Goal: Information Seeking & Learning: Learn about a topic

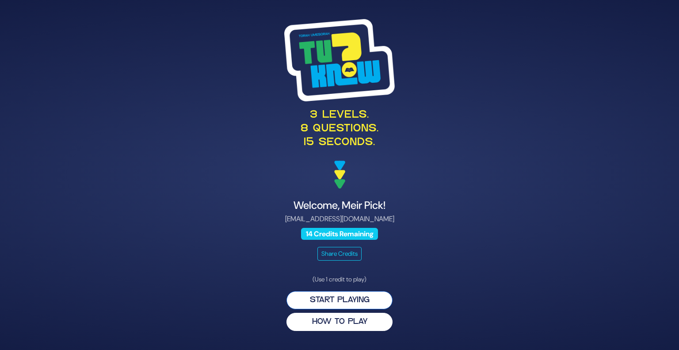
click at [355, 297] on button "Start Playing" at bounding box center [339, 300] width 106 height 18
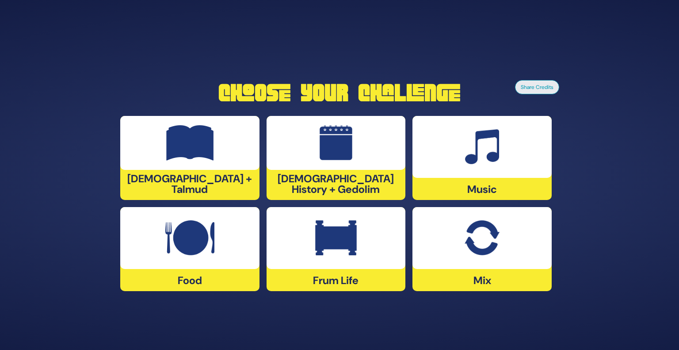
click at [191, 170] on div at bounding box center [189, 143] width 139 height 54
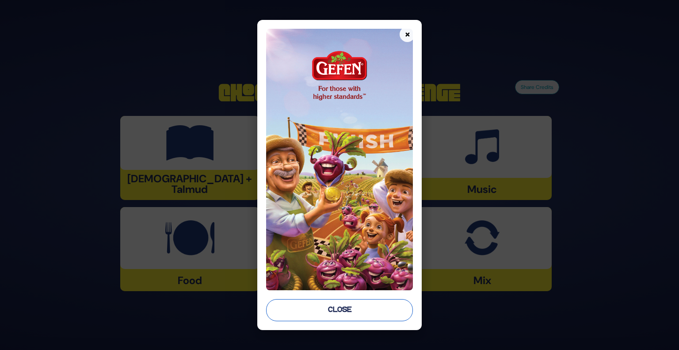
click at [354, 313] on button "Close" at bounding box center [339, 310] width 147 height 22
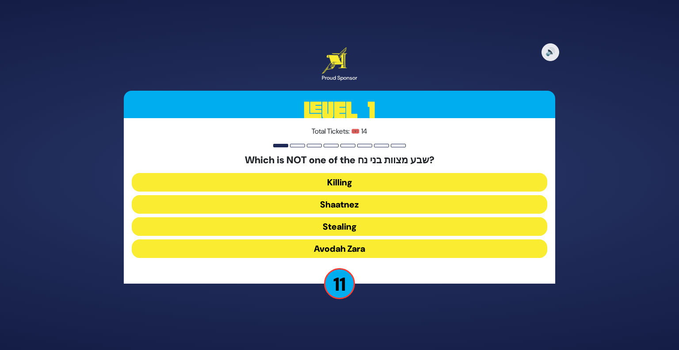
click at [391, 209] on button "Shaatnez" at bounding box center [340, 204] width 416 height 19
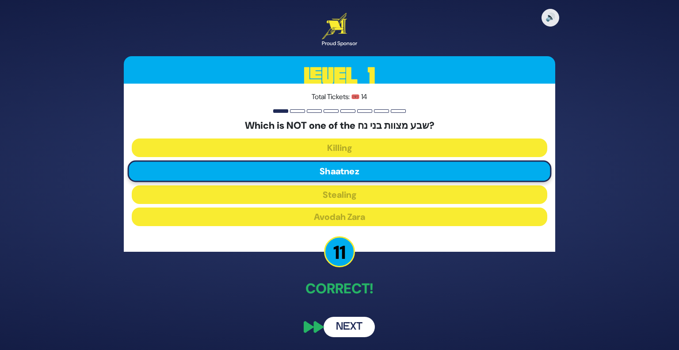
click at [355, 327] on button "Next" at bounding box center [349, 327] width 51 height 20
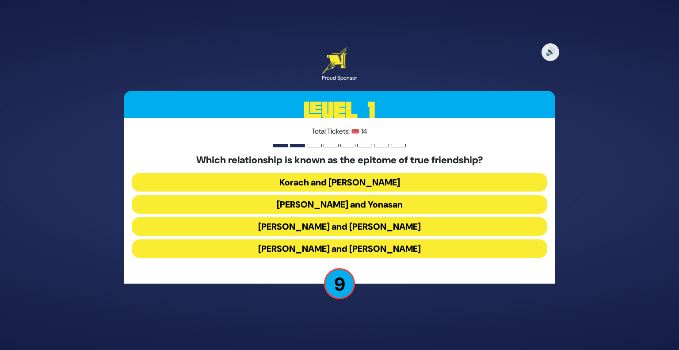
click at [377, 204] on button "[PERSON_NAME] and Yonasan" at bounding box center [340, 204] width 416 height 19
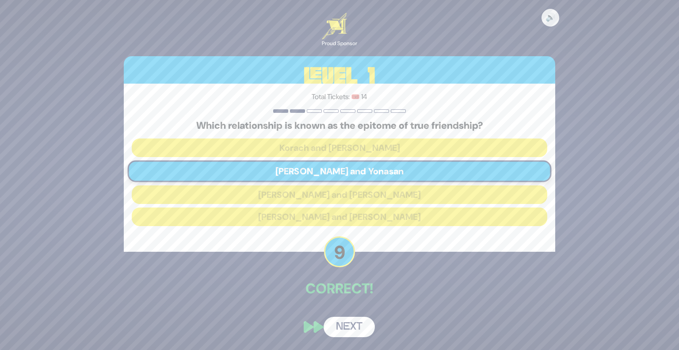
click at [355, 325] on button "Next" at bounding box center [349, 327] width 51 height 20
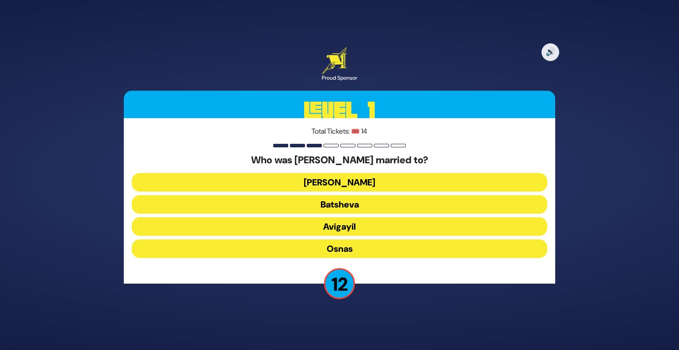
click at [394, 183] on button "[PERSON_NAME]" at bounding box center [340, 182] width 416 height 19
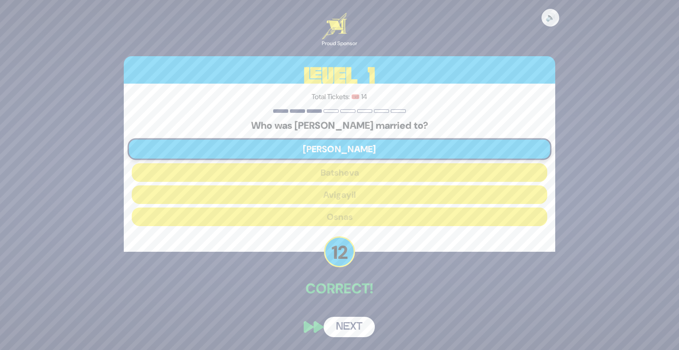
click at [355, 329] on button "Next" at bounding box center [349, 327] width 51 height 20
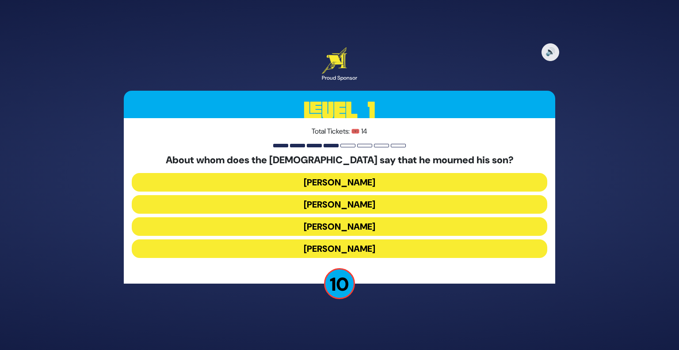
click at [387, 202] on button "[PERSON_NAME]" at bounding box center [340, 204] width 416 height 19
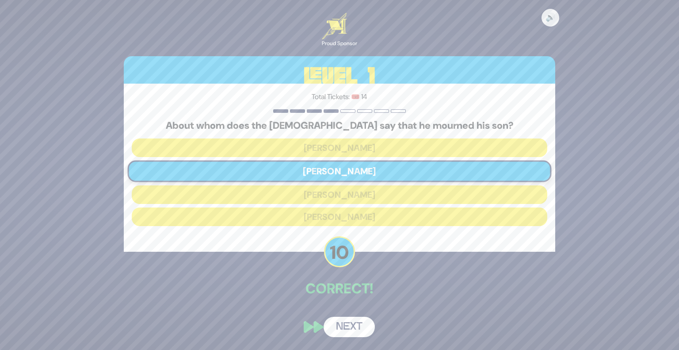
click at [351, 325] on button "Next" at bounding box center [349, 327] width 51 height 20
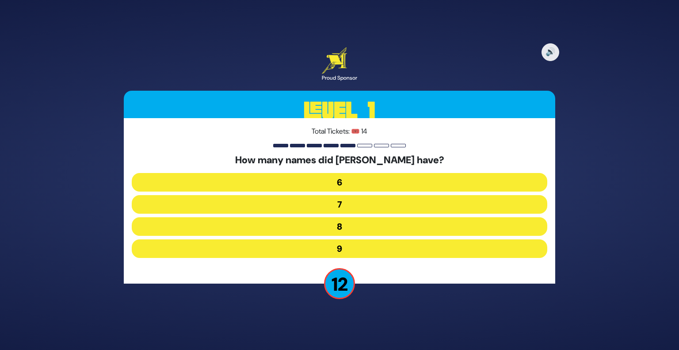
click at [372, 204] on button "7" at bounding box center [340, 204] width 416 height 19
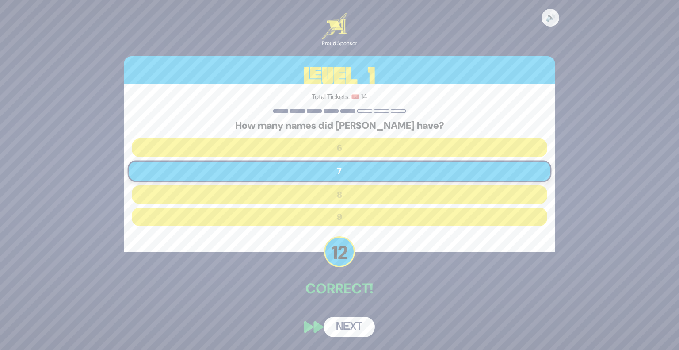
click at [344, 335] on button "Next" at bounding box center [349, 327] width 51 height 20
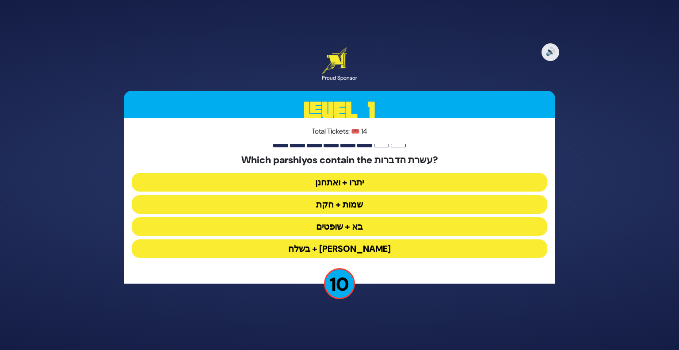
click at [386, 185] on button "יתרו + ואתחנן" at bounding box center [340, 182] width 416 height 19
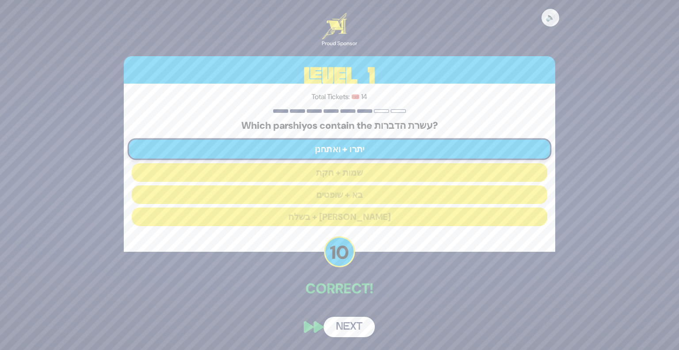
click at [353, 333] on button "Next" at bounding box center [349, 327] width 51 height 20
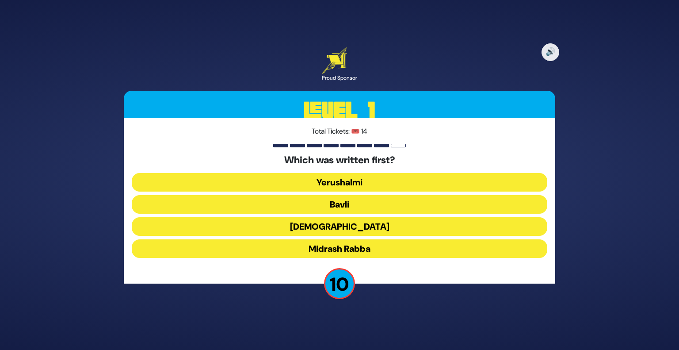
click at [394, 252] on button "Midrash Rabba" at bounding box center [340, 248] width 416 height 19
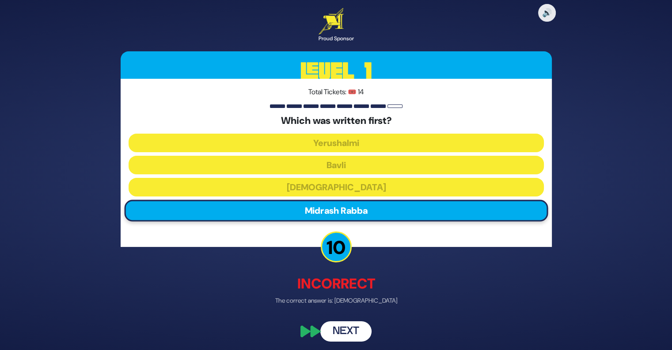
click at [355, 332] on button "Next" at bounding box center [346, 331] width 51 height 20
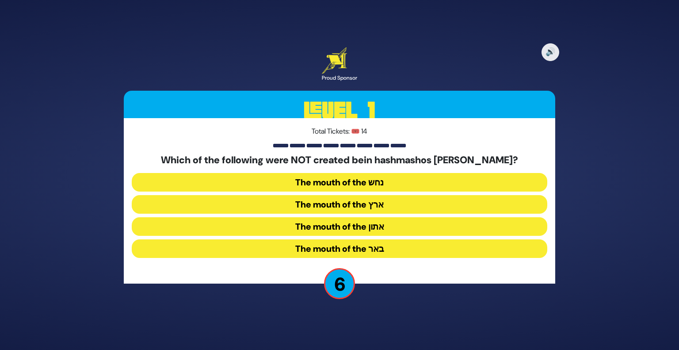
click at [410, 182] on button "The mouth of the נחש" at bounding box center [340, 182] width 416 height 19
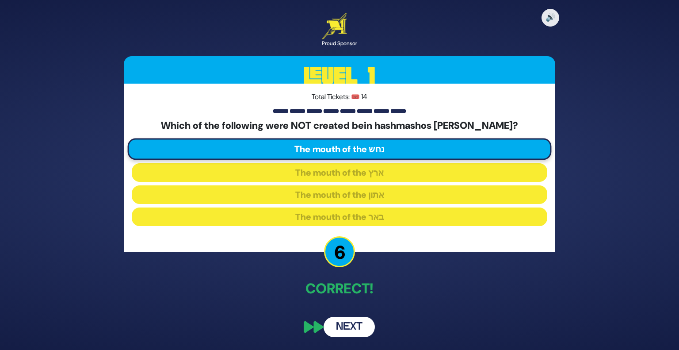
click at [359, 327] on button "Next" at bounding box center [349, 327] width 51 height 20
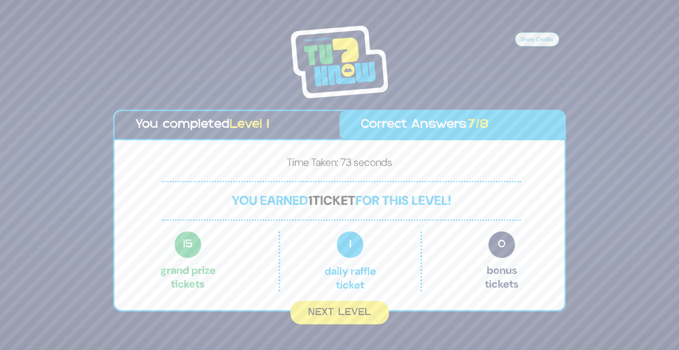
click at [350, 317] on button "Next Level" at bounding box center [339, 312] width 99 height 23
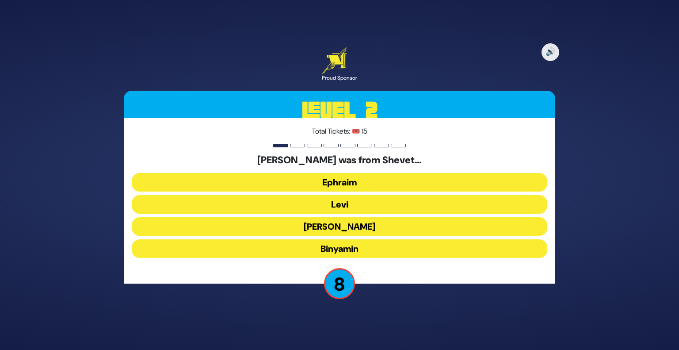
click at [389, 184] on button "Ephraim" at bounding box center [340, 182] width 416 height 19
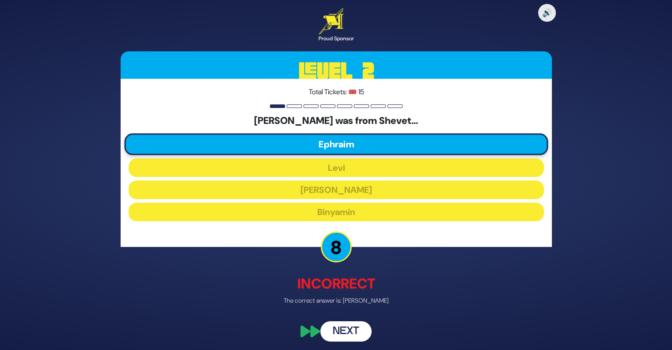
click at [348, 334] on button "Next" at bounding box center [346, 331] width 51 height 20
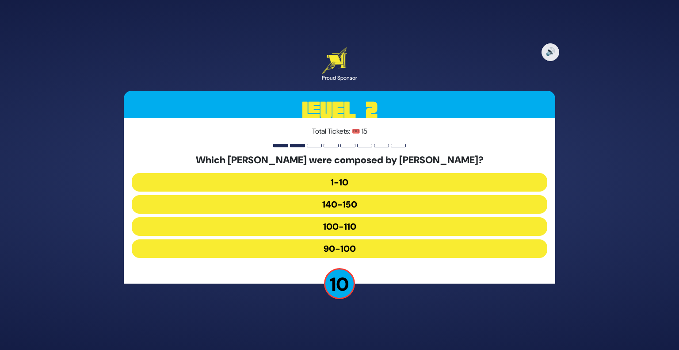
click at [390, 226] on button "100-110" at bounding box center [340, 226] width 416 height 19
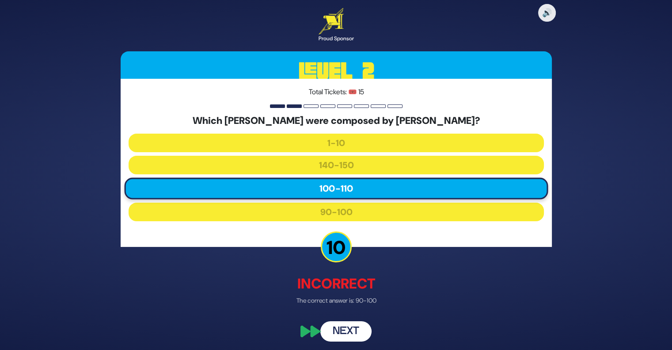
click at [350, 332] on button "Next" at bounding box center [346, 331] width 51 height 20
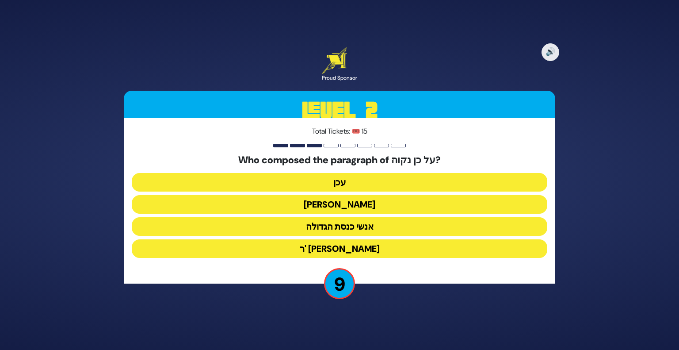
click at [401, 204] on button "[PERSON_NAME]" at bounding box center [340, 204] width 416 height 19
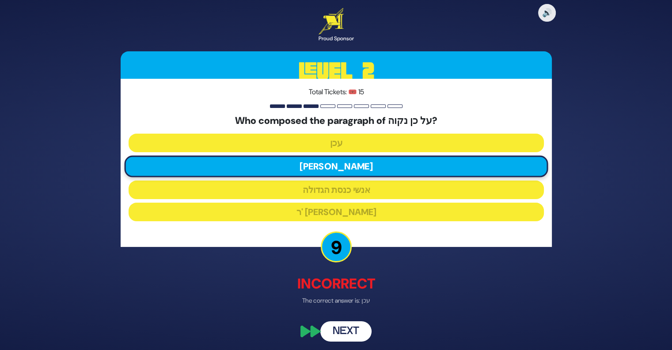
click at [355, 333] on button "Next" at bounding box center [346, 331] width 51 height 20
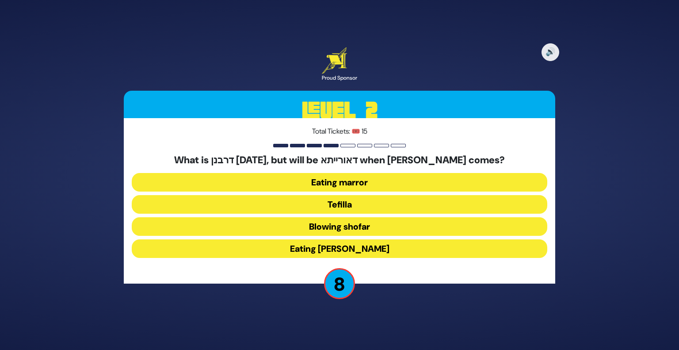
click at [396, 203] on button "Tefilla" at bounding box center [340, 204] width 416 height 19
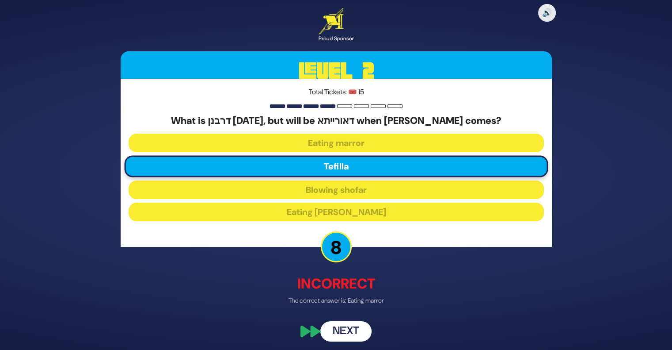
click at [351, 334] on button "Next" at bounding box center [346, 331] width 51 height 20
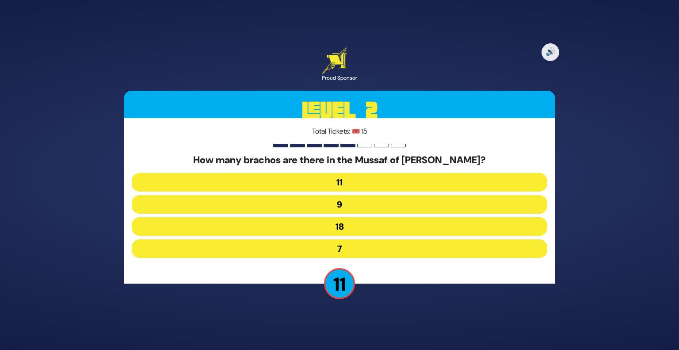
click at [394, 202] on button "9" at bounding box center [340, 204] width 416 height 19
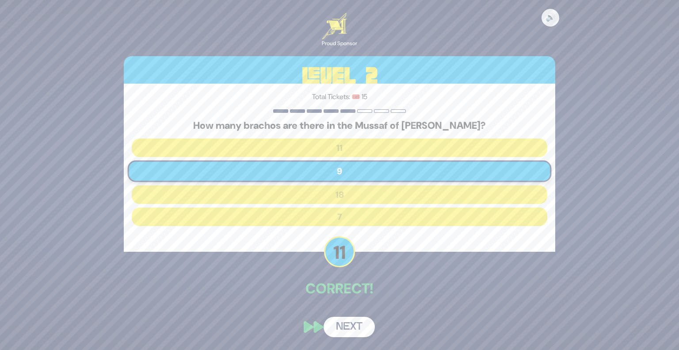
click at [355, 331] on button "Next" at bounding box center [349, 327] width 51 height 20
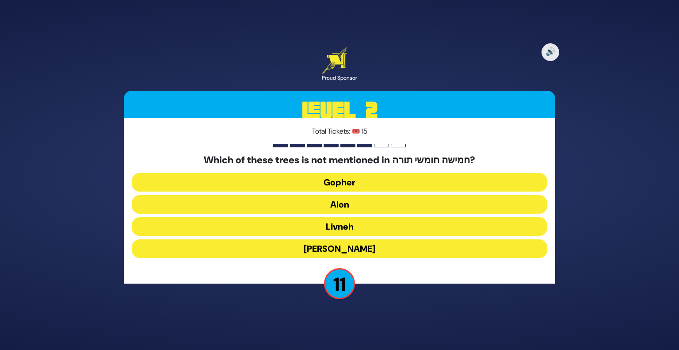
click at [381, 227] on button "Livneh" at bounding box center [340, 226] width 416 height 19
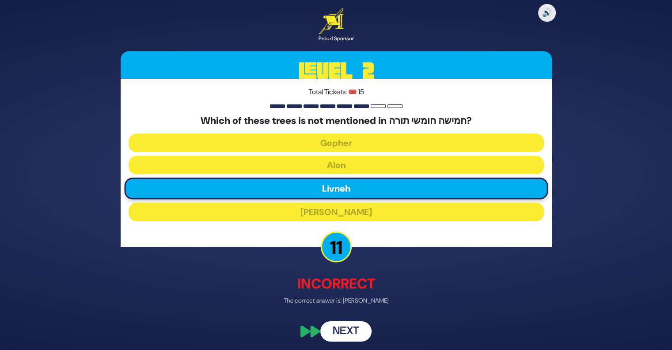
click at [354, 329] on button "Next" at bounding box center [346, 331] width 51 height 20
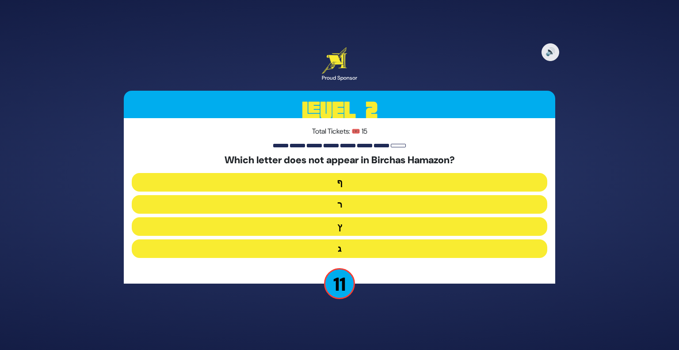
click at [392, 203] on button "ר" at bounding box center [340, 204] width 416 height 19
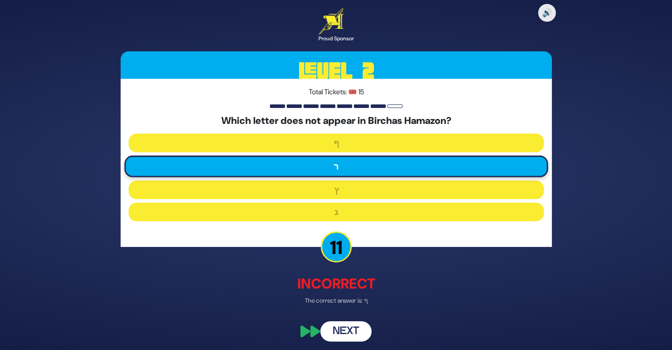
click at [355, 331] on button "Next" at bounding box center [346, 331] width 51 height 20
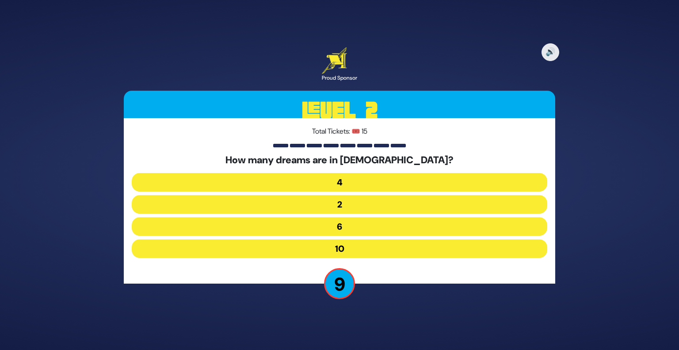
click at [384, 181] on button "4" at bounding box center [340, 182] width 416 height 19
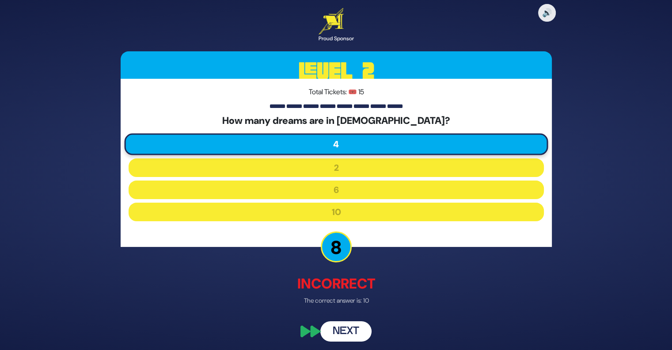
click at [351, 327] on button "Next" at bounding box center [346, 331] width 51 height 20
